Goal: Information Seeking & Learning: Learn about a topic

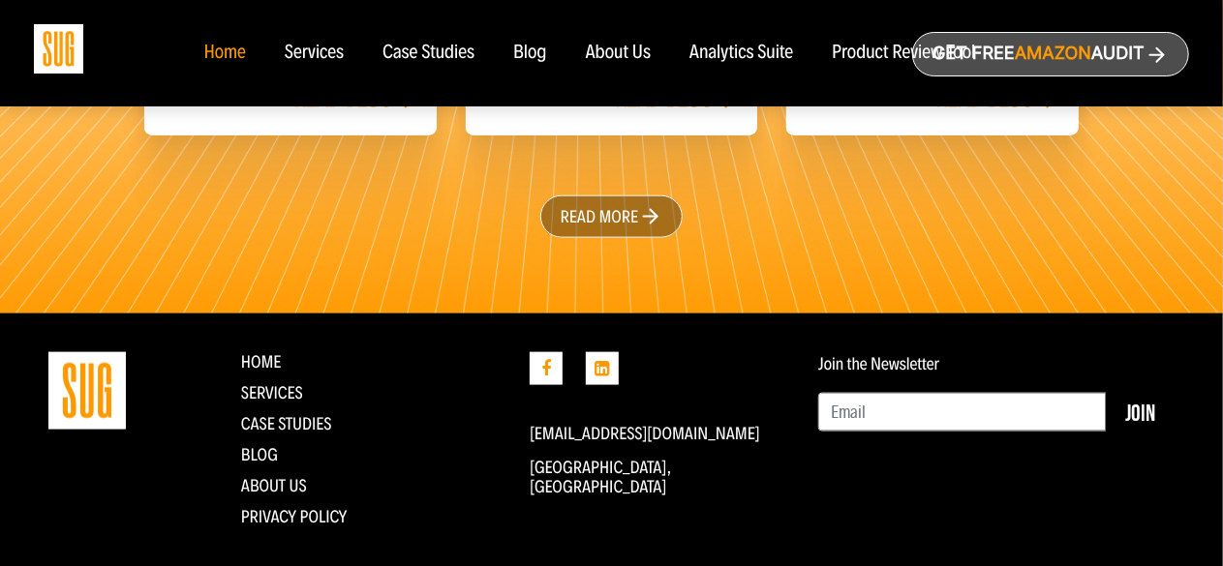
scroll to position [4799, 0]
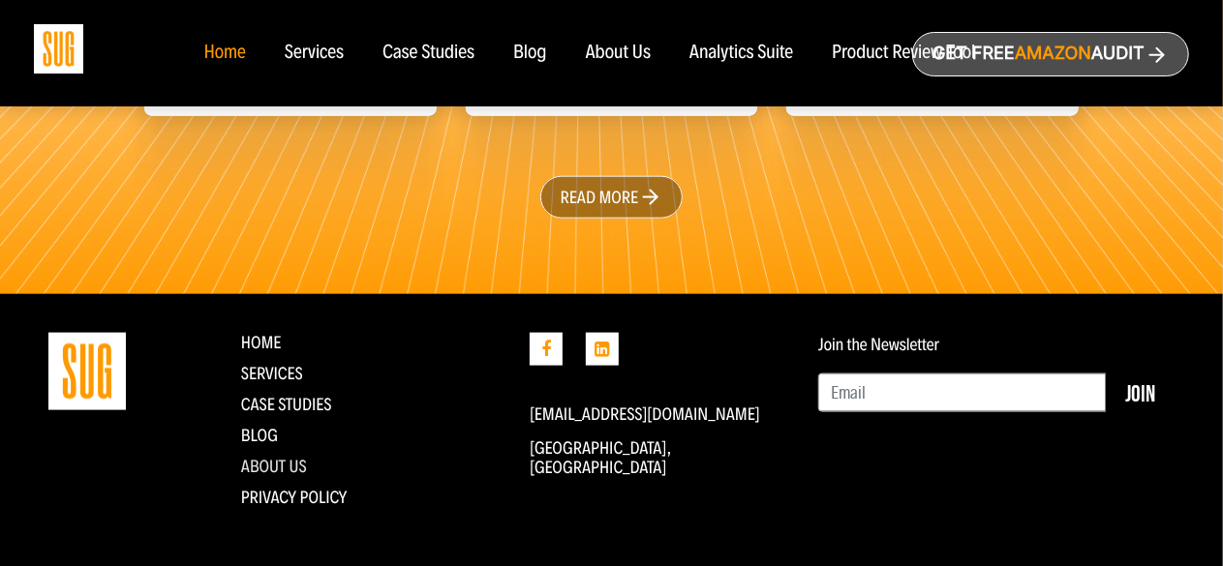
click at [279, 456] on link "About Us" at bounding box center [274, 466] width 66 height 21
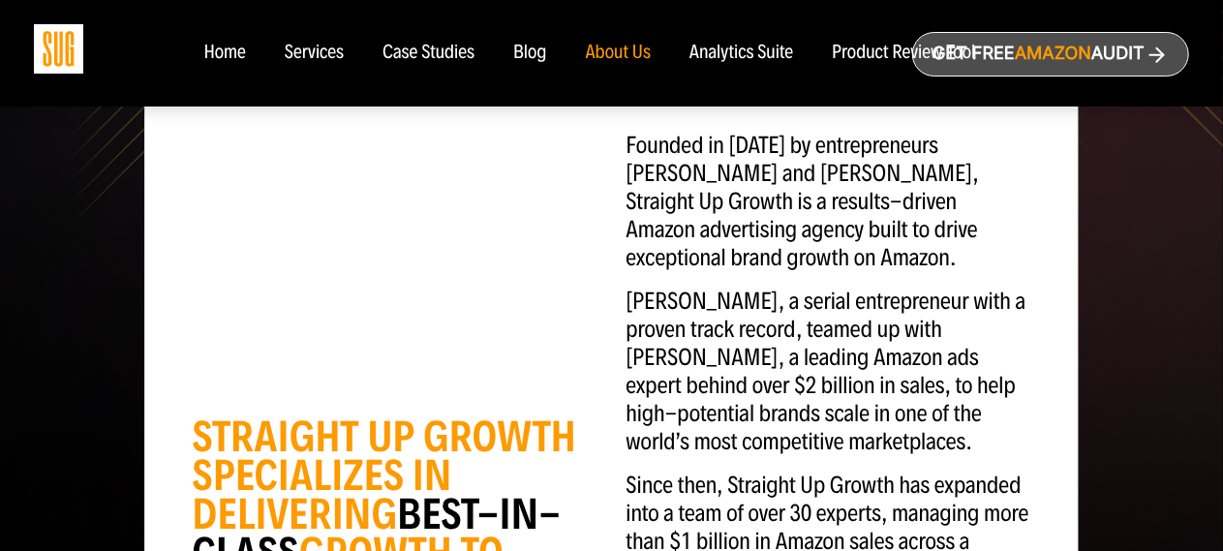
scroll to position [207, 0]
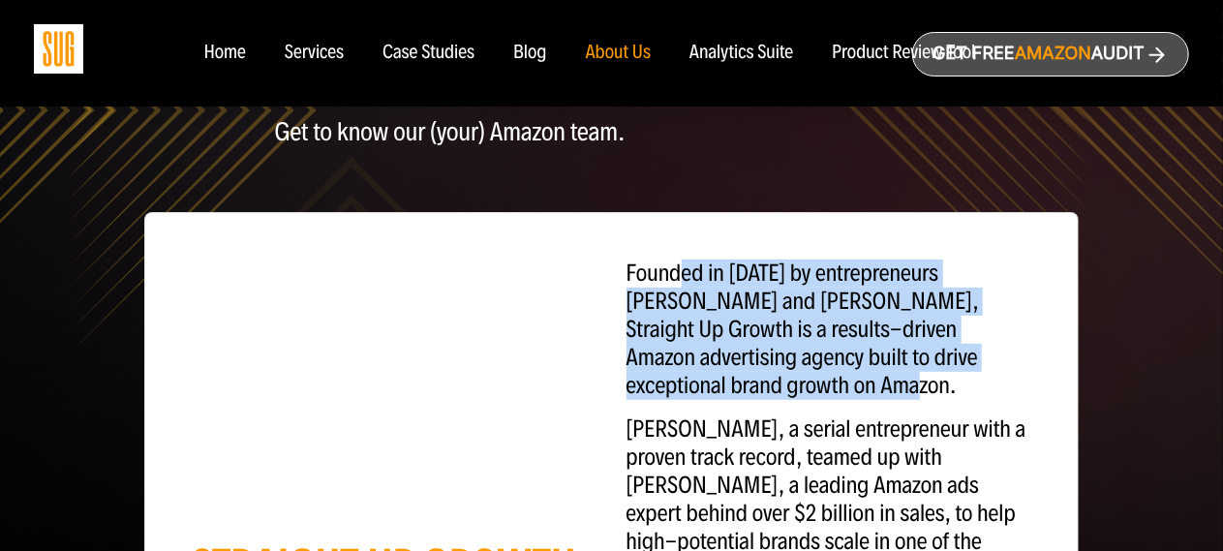
drag, startPoint x: 676, startPoint y: 273, endPoint x: 752, endPoint y: 384, distance: 135.1
click at [752, 384] on p "Founded in [DATE] by entrepreneurs [PERSON_NAME] and [PERSON_NAME], Straight Up…" at bounding box center [829, 330] width 405 height 140
click at [755, 387] on p "Founded in [DATE] by entrepreneurs [PERSON_NAME] and [PERSON_NAME], Straight Up…" at bounding box center [829, 330] width 405 height 140
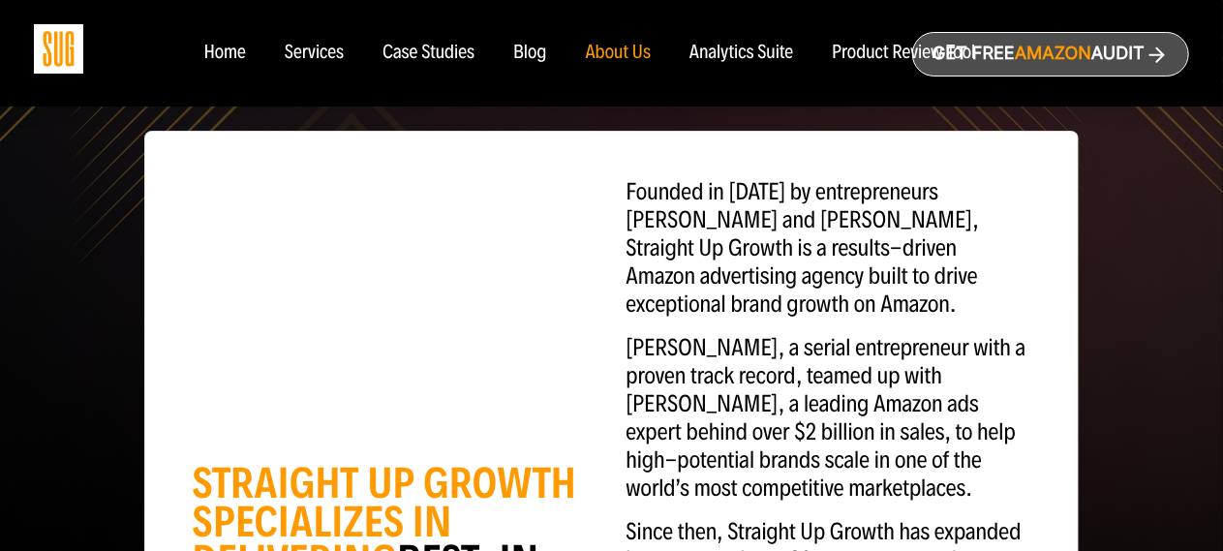
scroll to position [401, 0]
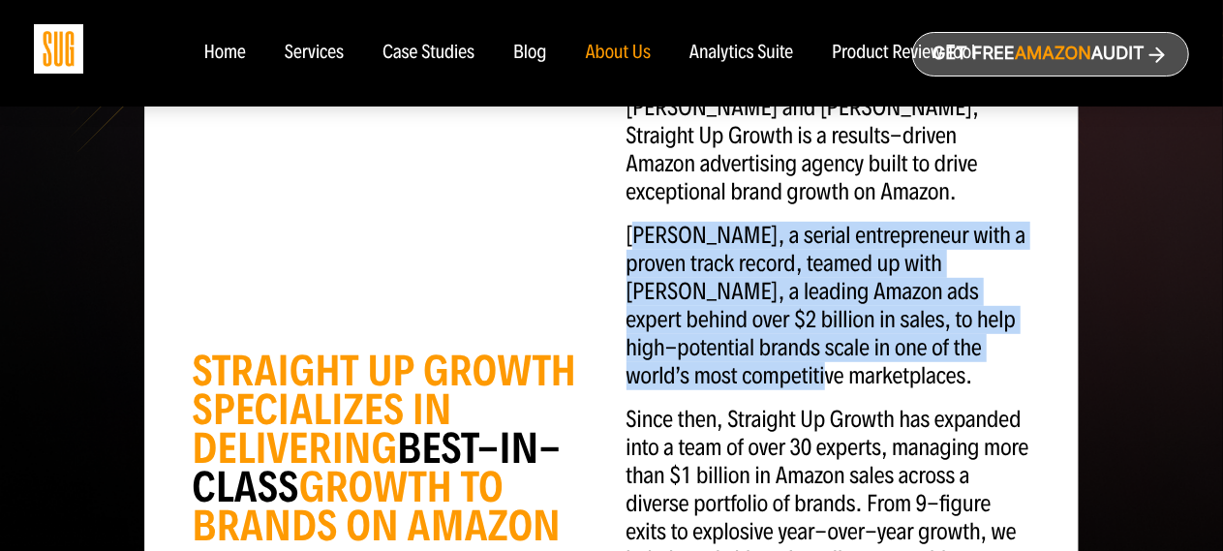
drag, startPoint x: 639, startPoint y: 239, endPoint x: 823, endPoint y: 376, distance: 229.1
click at [823, 376] on p "[PERSON_NAME], a serial entrepreneur with a proven track record, teamed up with…" at bounding box center [829, 306] width 405 height 168
drag, startPoint x: 825, startPoint y: 375, endPoint x: 617, endPoint y: 246, distance: 244.8
click at [617, 246] on div "Founded in [DATE] by entrepreneurs [PERSON_NAME] and [PERSON_NAME], Straight Up…" at bounding box center [829, 448] width 434 height 764
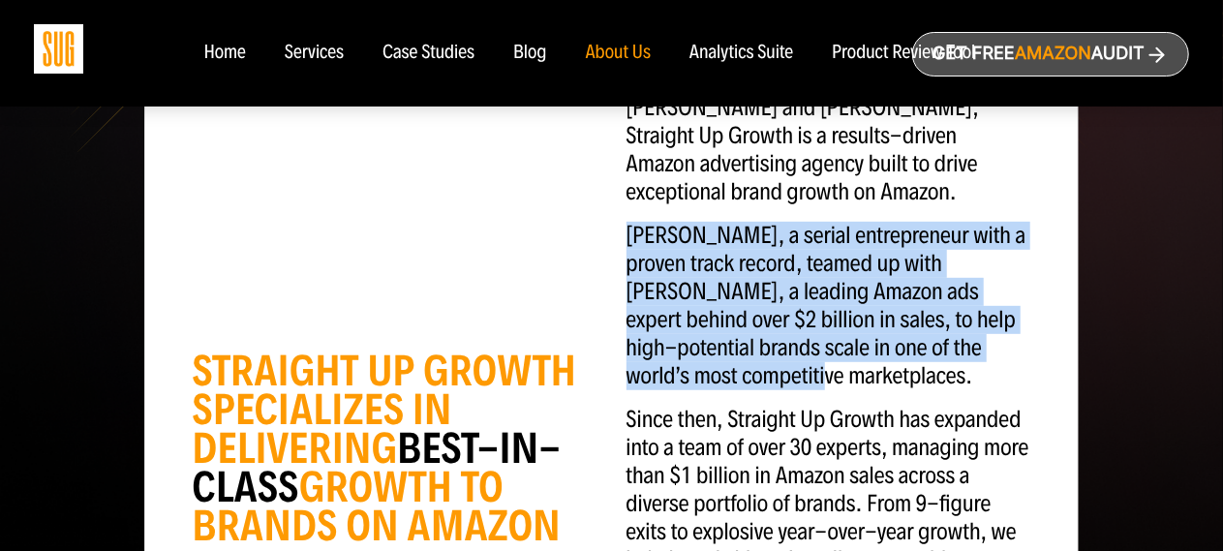
click at [617, 246] on div "Founded in [DATE] by entrepreneurs [PERSON_NAME] and [PERSON_NAME], Straight Up…" at bounding box center [829, 448] width 434 height 764
drag, startPoint x: 615, startPoint y: 246, endPoint x: 806, endPoint y: 367, distance: 225.9
click at [806, 367] on div "Founded in [DATE] by entrepreneurs [PERSON_NAME] and [PERSON_NAME], Straight Up…" at bounding box center [829, 448] width 434 height 764
click at [807, 367] on p "[PERSON_NAME], a serial entrepreneur with a proven track record, teamed up with…" at bounding box center [829, 306] width 405 height 168
drag, startPoint x: 728, startPoint y: 324, endPoint x: 626, endPoint y: 238, distance: 134.0
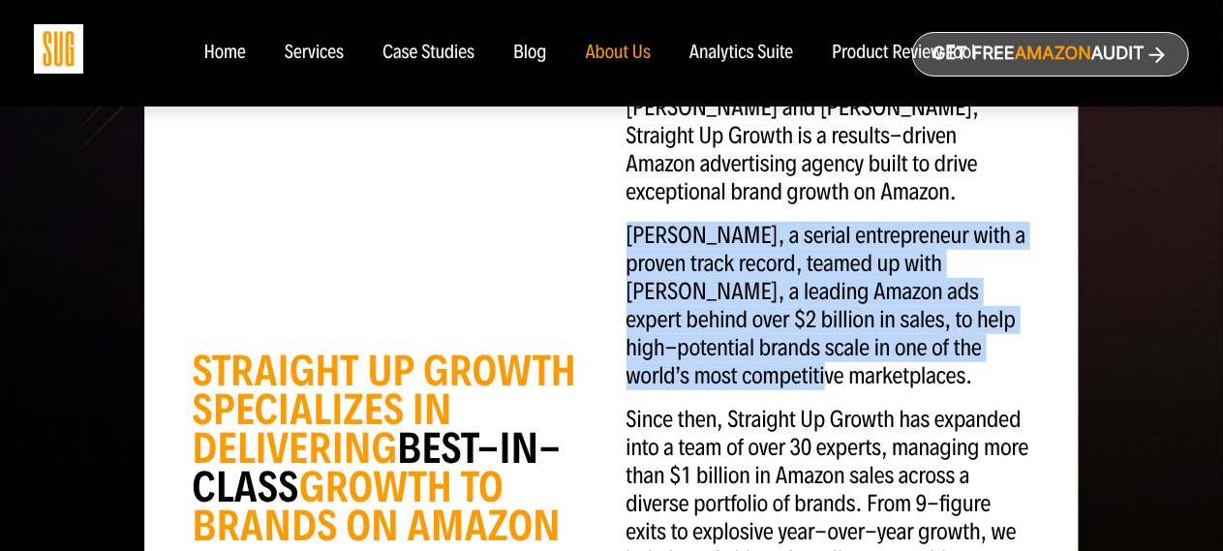
click at [627, 238] on p "[PERSON_NAME], a serial entrepreneur with a proven track record, teamed up with…" at bounding box center [829, 306] width 405 height 168
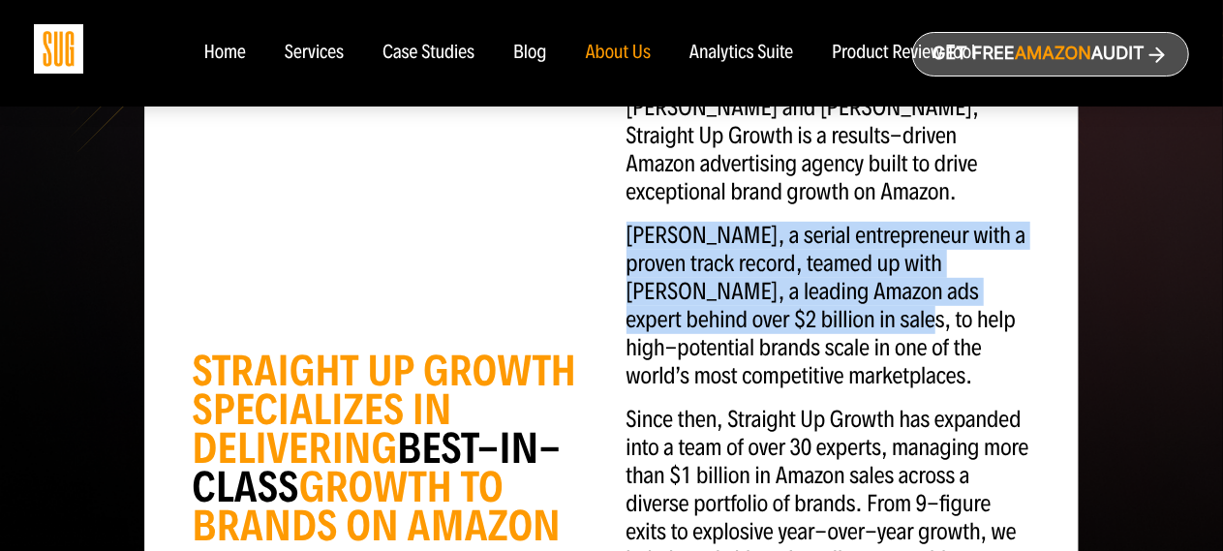
drag, startPoint x: 626, startPoint y: 238, endPoint x: 790, endPoint y: 325, distance: 186.3
click at [790, 325] on p "[PERSON_NAME], a serial entrepreneur with a proven track record, teamed up with…" at bounding box center [829, 306] width 405 height 168
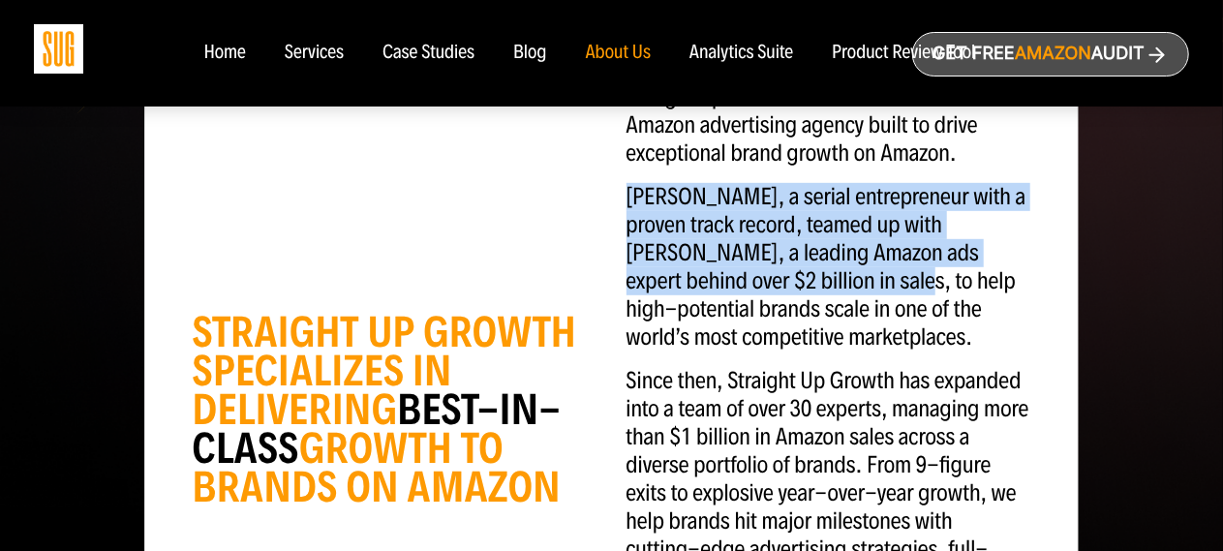
scroll to position [498, 0]
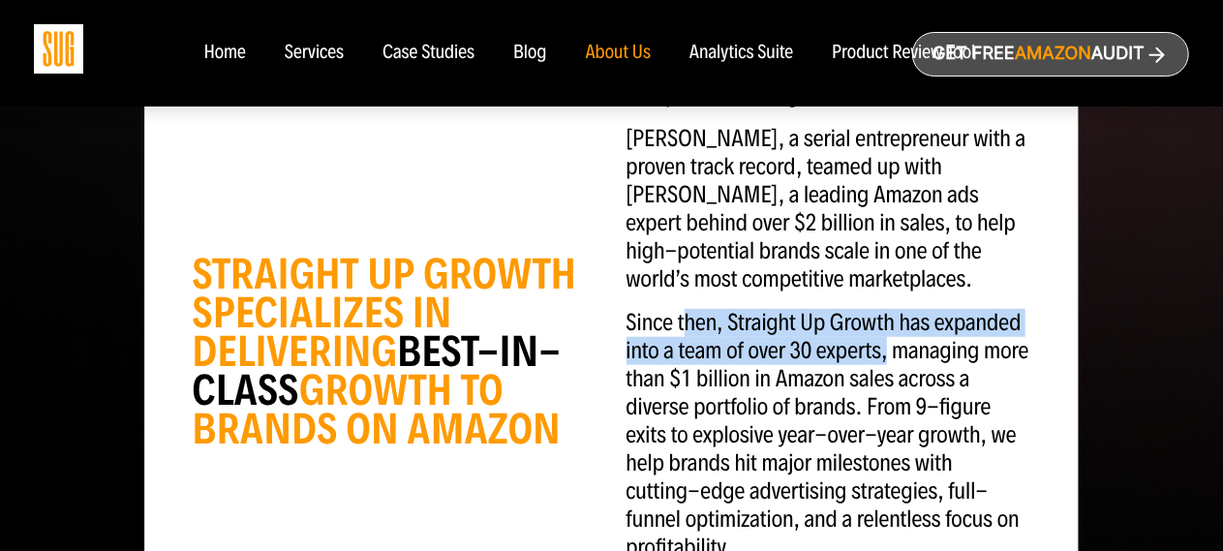
drag, startPoint x: 684, startPoint y: 325, endPoint x: 888, endPoint y: 354, distance: 206.4
click at [888, 354] on p "Since then, Straight Up Growth has expanded into a team of over 30 experts, man…" at bounding box center [829, 435] width 405 height 253
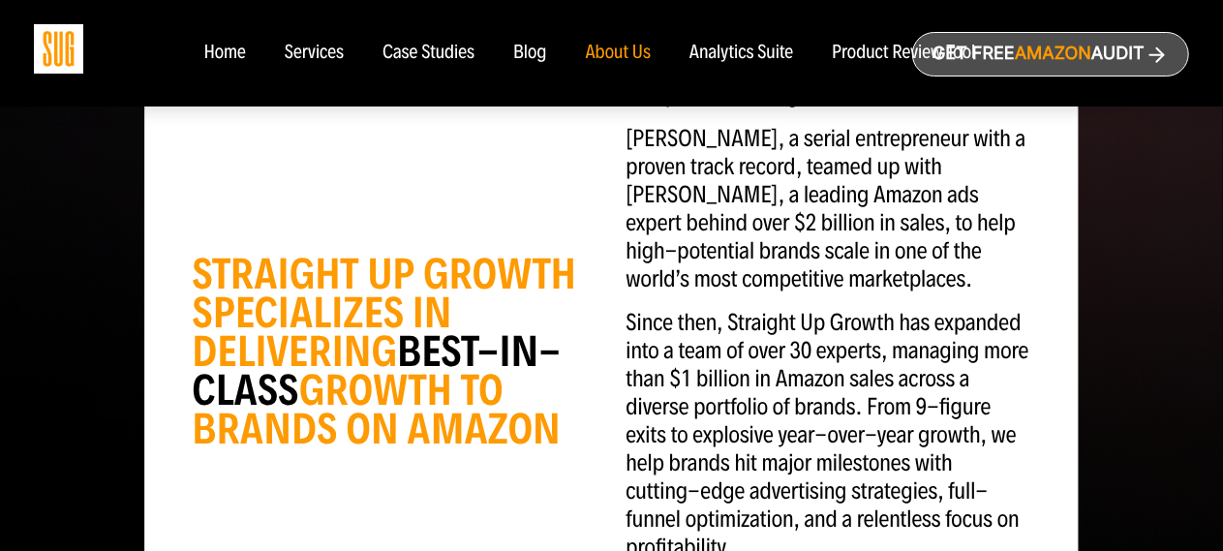
click at [894, 355] on p "Since then, Straight Up Growth has expanded into a team of over 30 experts, man…" at bounding box center [829, 435] width 405 height 253
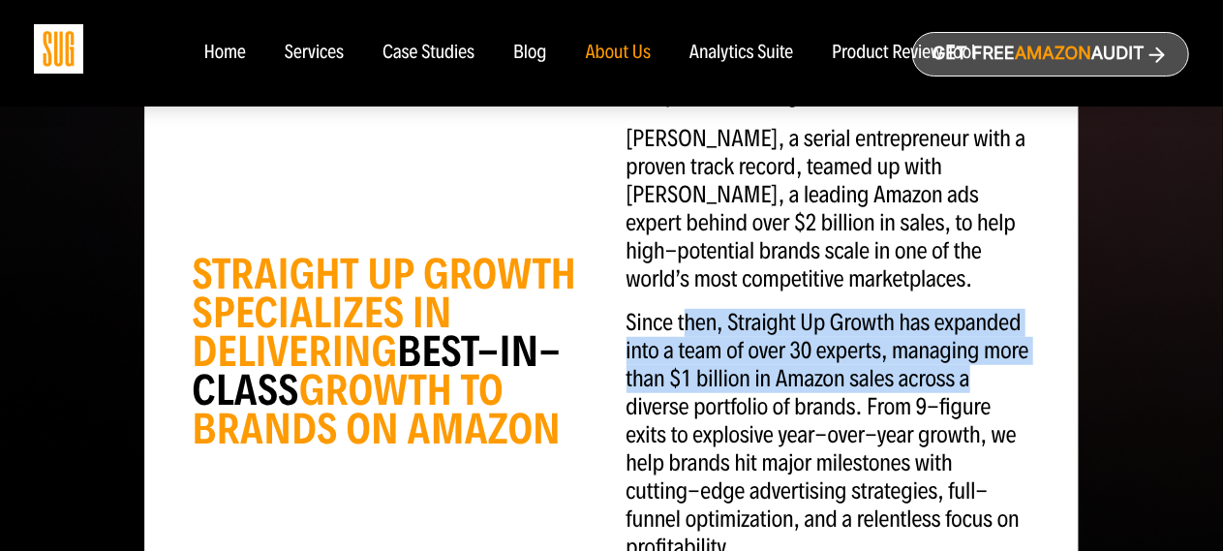
drag, startPoint x: 1003, startPoint y: 377, endPoint x: 677, endPoint y: 323, distance: 330.6
click at [679, 324] on p "Since then, Straight Up Growth has expanded into a team of over 30 experts, man…" at bounding box center [829, 435] width 405 height 253
click at [677, 323] on p "Since then, Straight Up Growth has expanded into a team of over 30 experts, man…" at bounding box center [829, 435] width 405 height 253
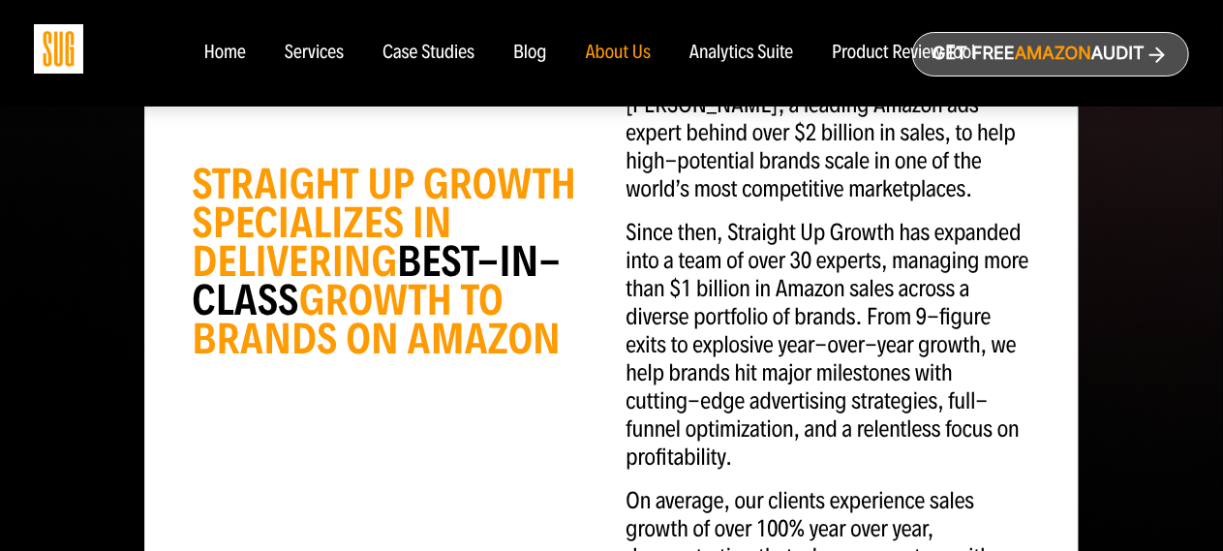
scroll to position [691, 0]
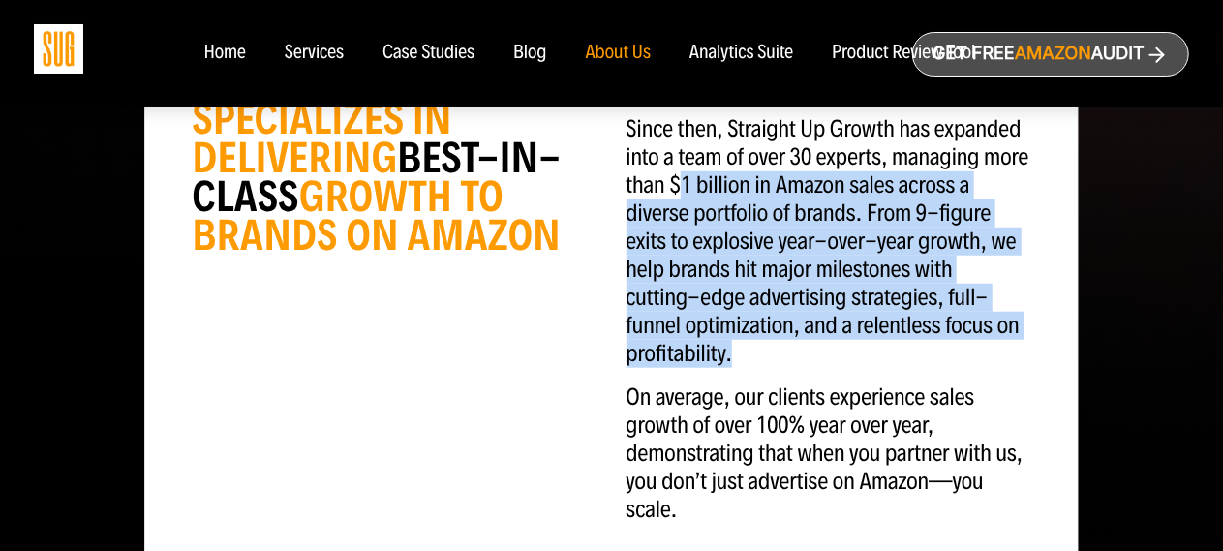
drag, startPoint x: 676, startPoint y: 185, endPoint x: 804, endPoint y: 371, distance: 225.6
click at [804, 368] on p "Since then, Straight Up Growth has expanded into a team of over 30 experts, man…" at bounding box center [829, 241] width 405 height 253
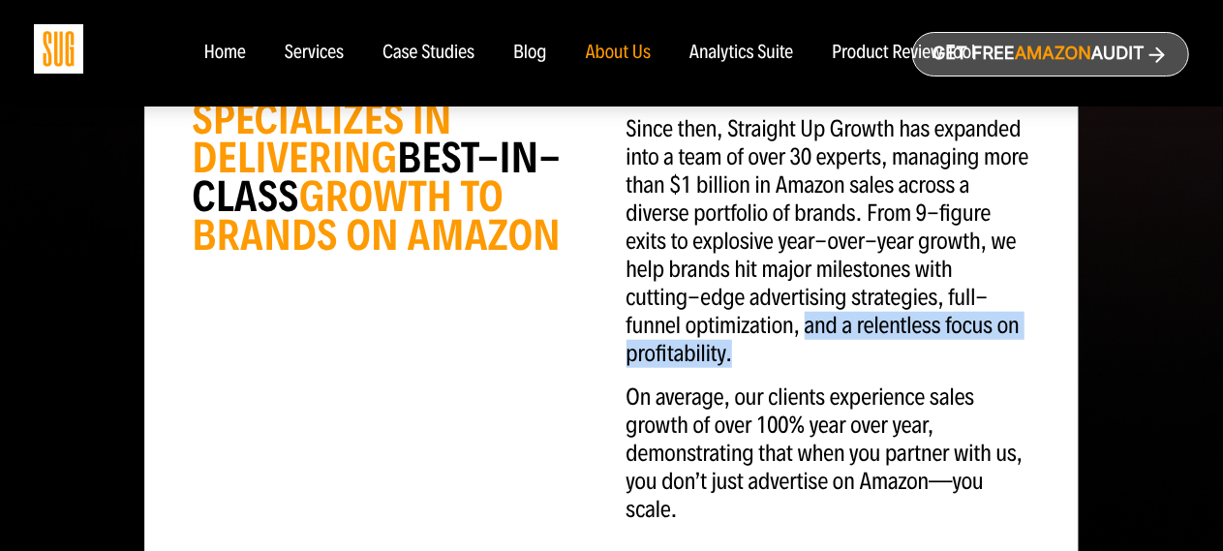
drag, startPoint x: 819, startPoint y: 358, endPoint x: 802, endPoint y: 332, distance: 31.4
click at [804, 336] on p "Since then, Straight Up Growth has expanded into a team of over 30 experts, man…" at bounding box center [829, 241] width 405 height 253
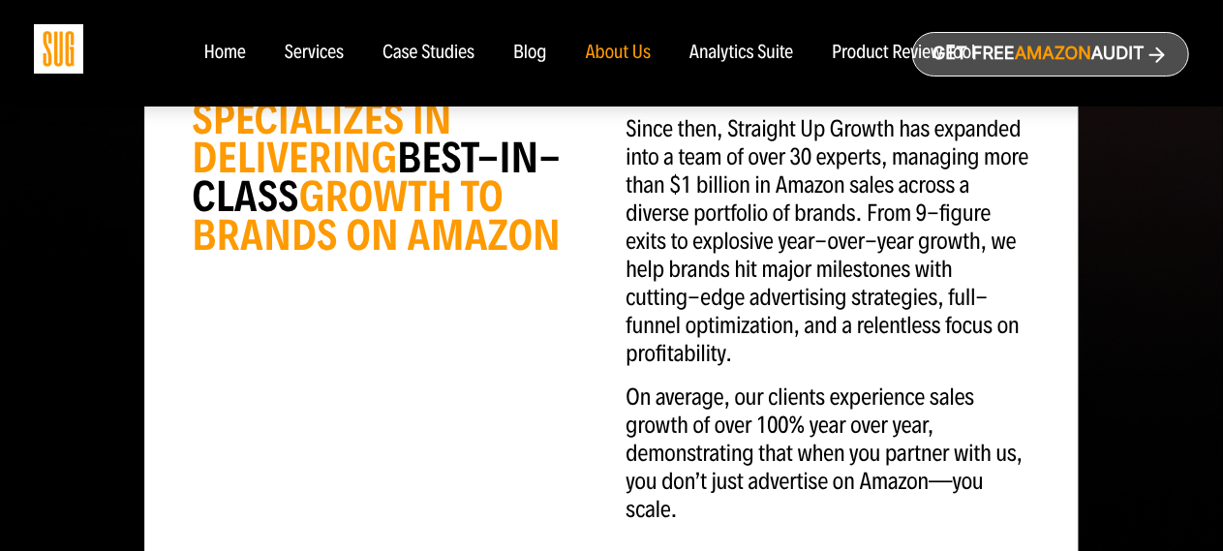
click at [801, 330] on p "Since then, Straight Up Growth has expanded into a team of over 30 experts, man…" at bounding box center [829, 241] width 405 height 253
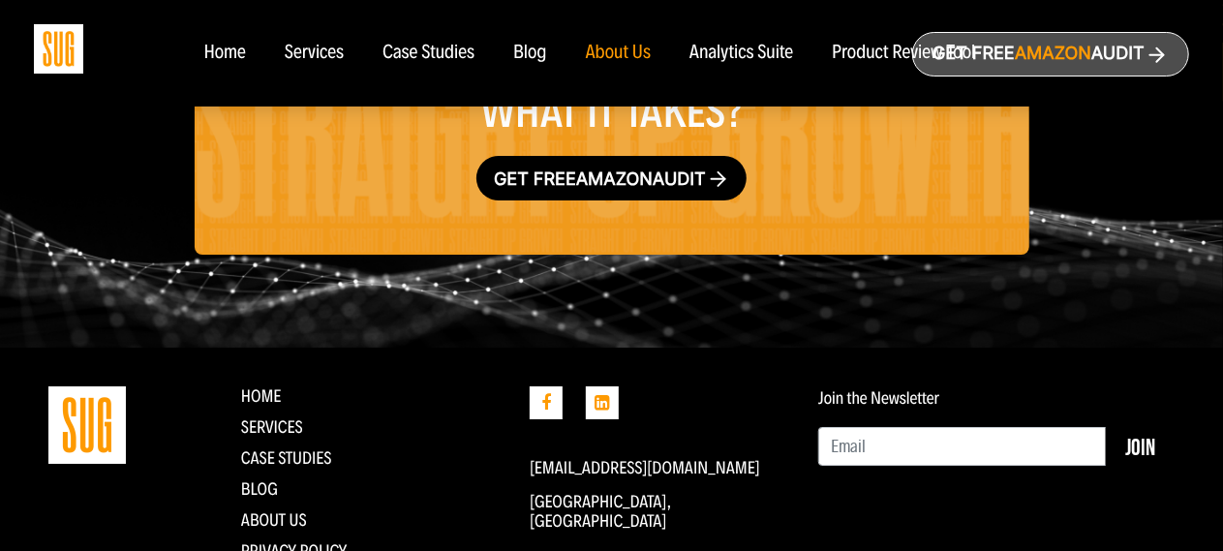
scroll to position [3422, 0]
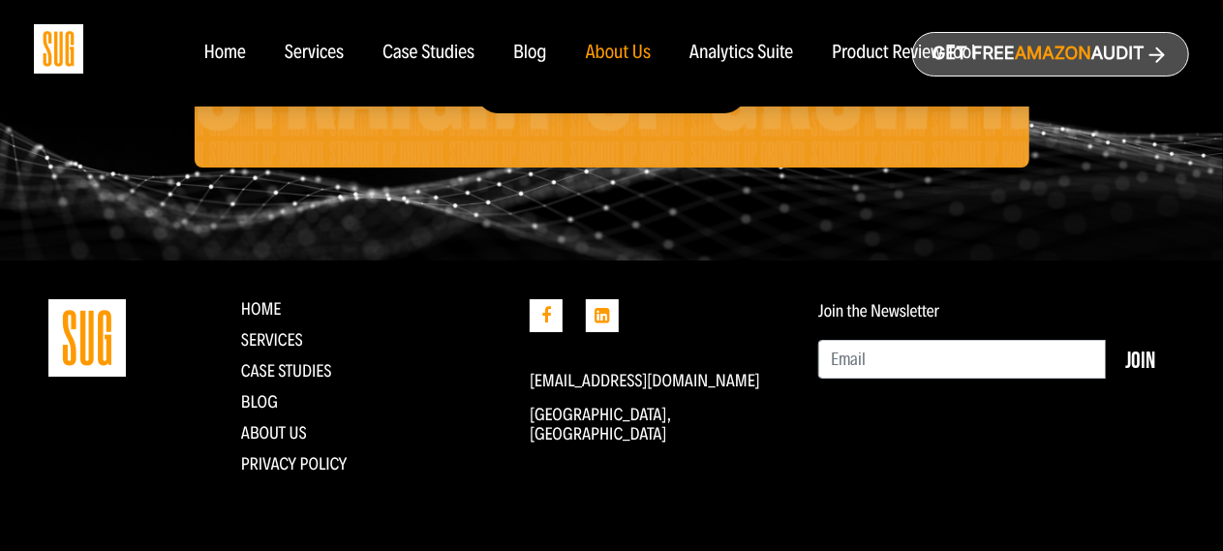
click at [225, 56] on div "Home" at bounding box center [224, 53] width 42 height 21
